Goal: Submit feedback/report problem

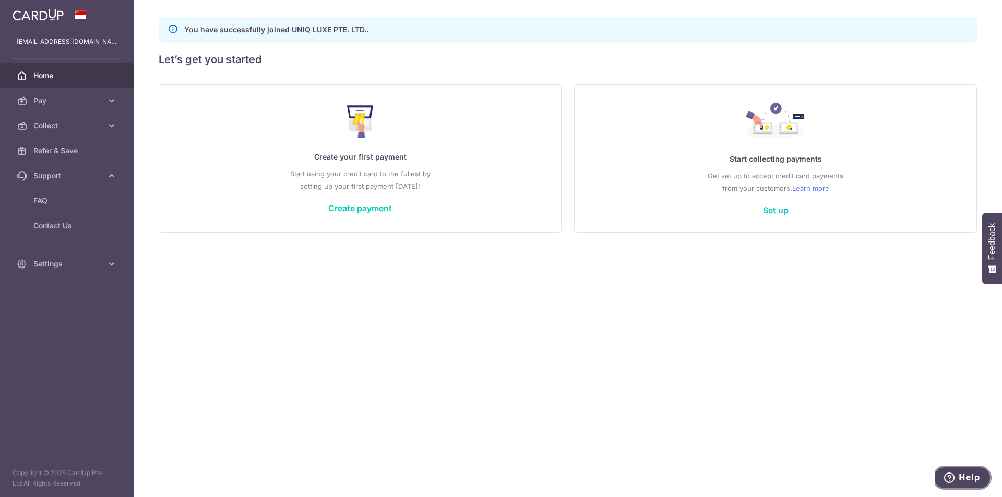
click at [976, 475] on span "Help" at bounding box center [969, 477] width 21 height 9
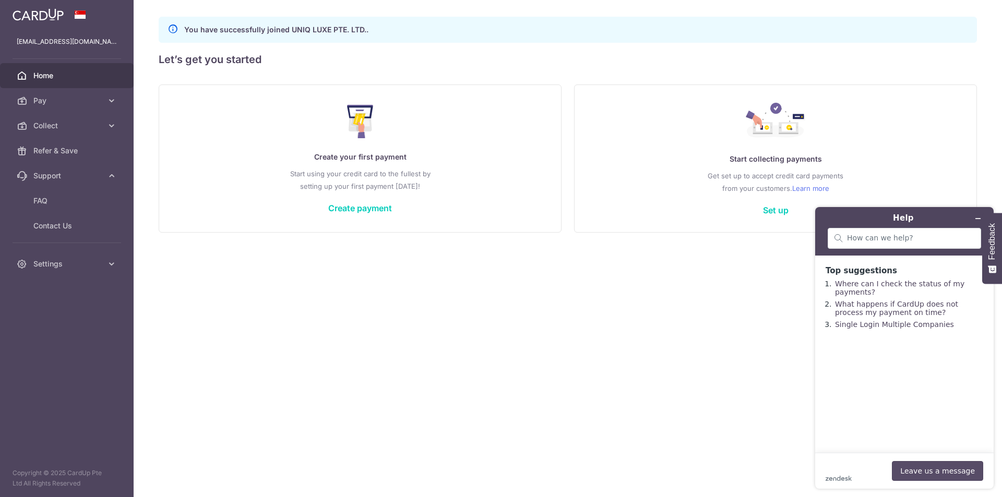
click at [952, 470] on button "Leave us a message" at bounding box center [937, 471] width 91 height 20
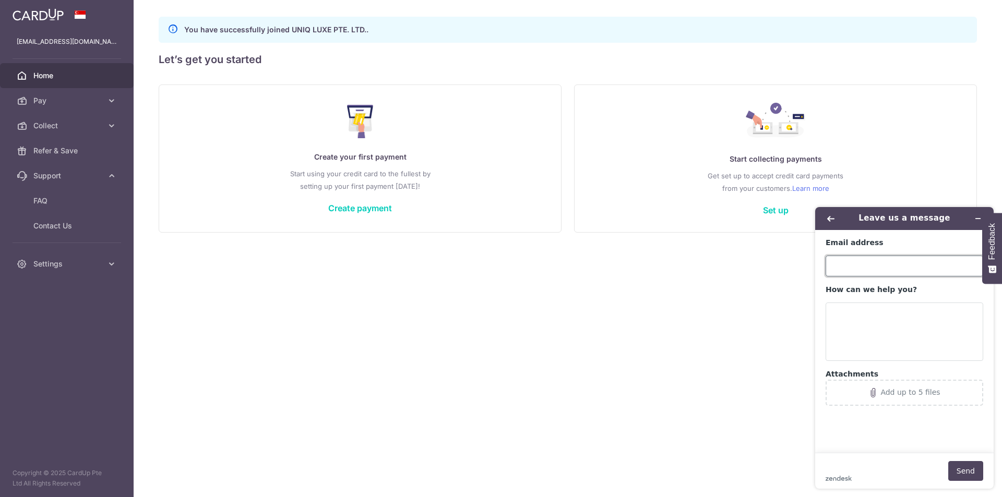
click at [857, 273] on input "Email address" at bounding box center [905, 266] width 158 height 21
type input "[EMAIL_ADDRESS][DOMAIN_NAME]"
click at [869, 326] on textarea "How can we help you?" at bounding box center [905, 332] width 158 height 58
paste textarea "Dear CardUp Team, Following up on my email from [DATE], we are still interested…"
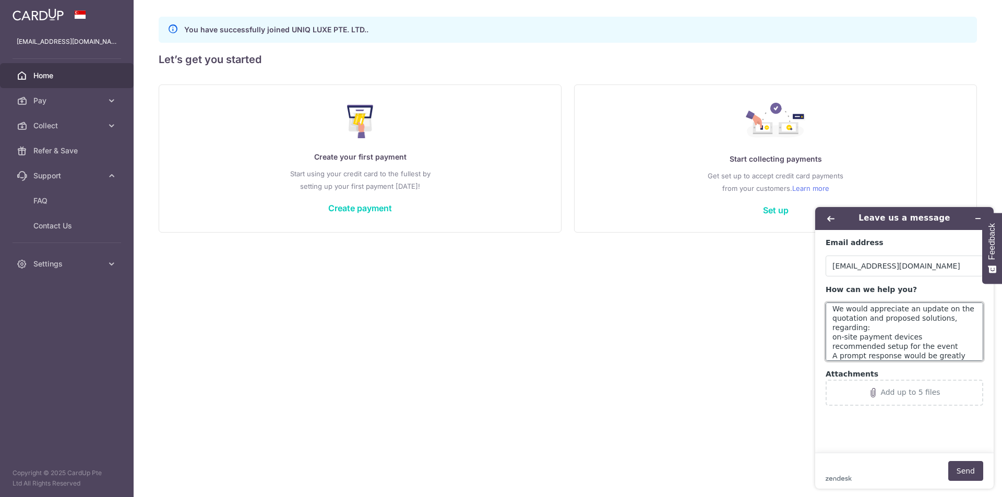
scroll to position [94, 0]
type textarea "Dear CardUp Team, Following up on my email from [DATE], we are still interested…"
click at [975, 471] on button "Send" at bounding box center [965, 471] width 35 height 20
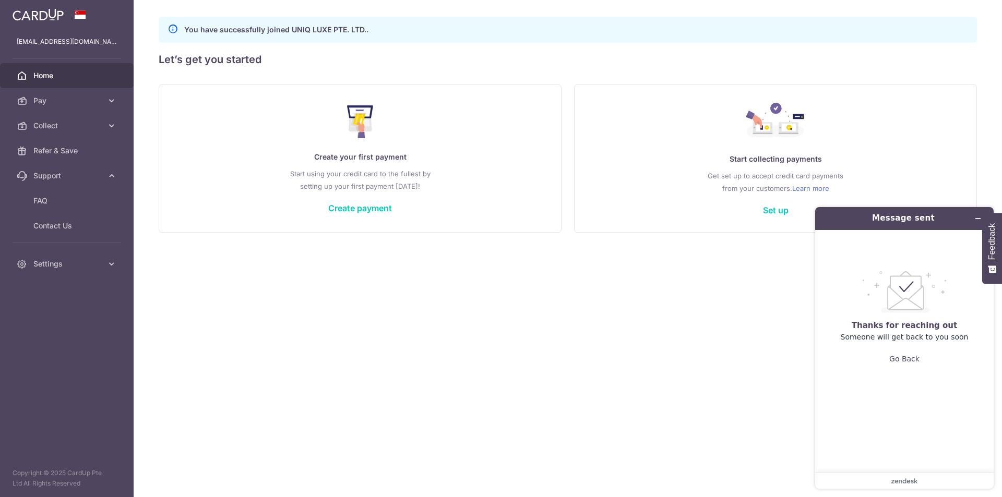
click at [923, 74] on div "× Pause Schedule Pause all future payments in this series Pause just this one p…" at bounding box center [568, 248] width 868 height 497
